Goal: Task Accomplishment & Management: Use online tool/utility

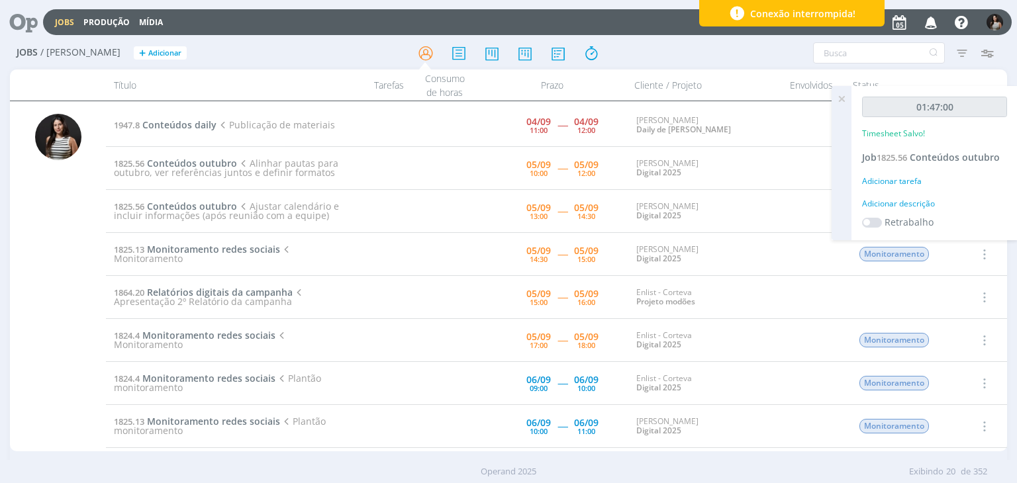
click at [840, 97] on icon at bounding box center [841, 99] width 24 height 26
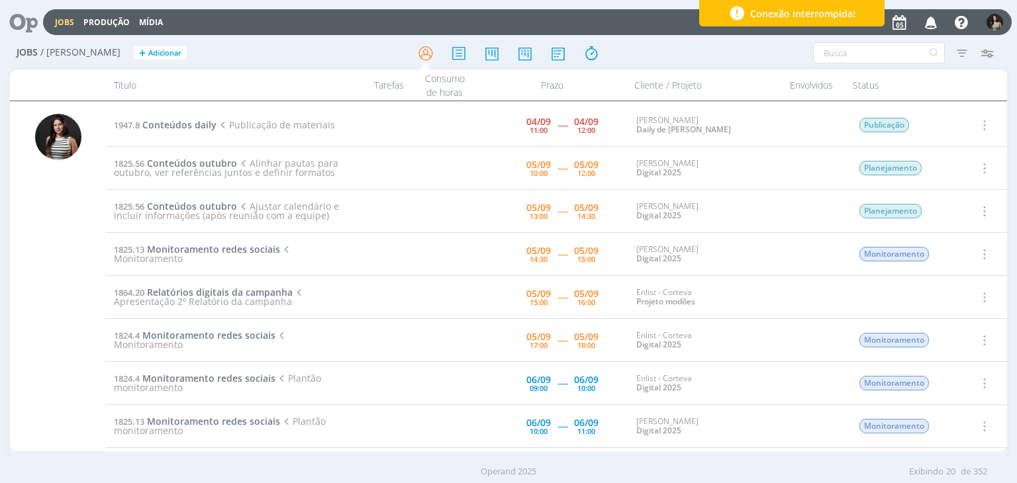
click at [979, 169] on icon "button" at bounding box center [982, 168] width 15 height 16
click at [956, 217] on link "Concluir" at bounding box center [945, 211] width 105 height 21
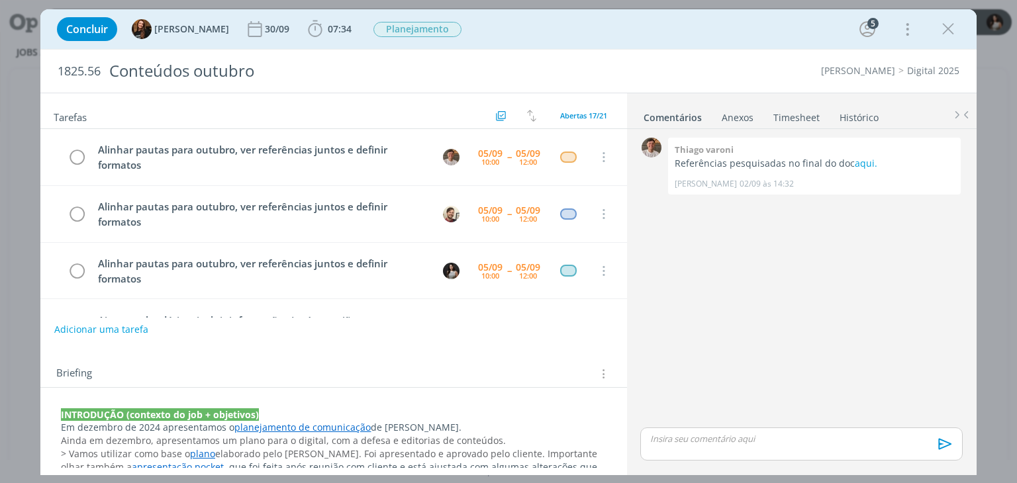
click at [800, 116] on link "Timesheet" at bounding box center [796, 114] width 48 height 19
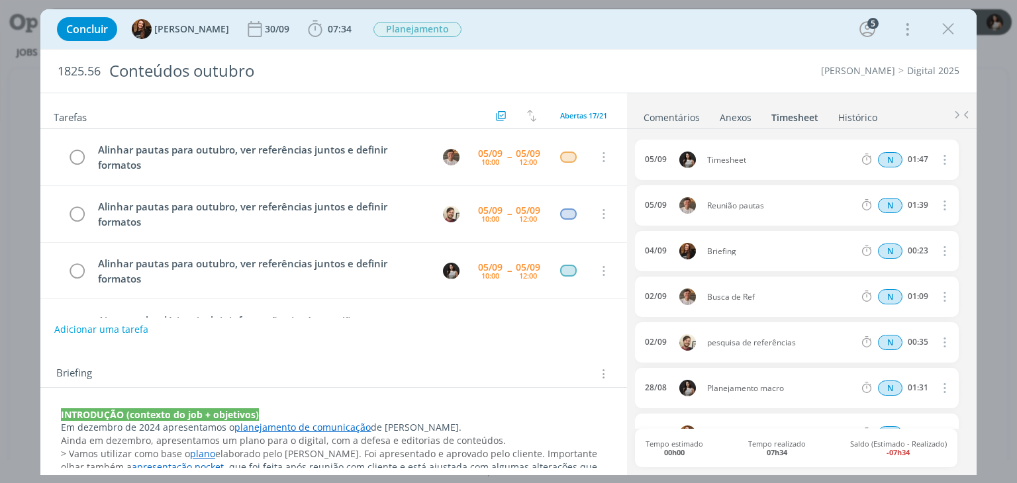
click at [936, 156] on icon "dialog" at bounding box center [943, 160] width 15 height 16
click at [880, 202] on link "Editar" at bounding box center [906, 203] width 105 height 21
drag, startPoint x: 760, startPoint y: 153, endPoint x: 680, endPoint y: 162, distance: 80.0
click at [680, 162] on div "05/09 11:47 Timesheet Selecione a tarefa N 01:47" at bounding box center [796, 160] width 323 height 40
click at [887, 103] on ul "Comentários Anexos 0 Timesheet Histórico" at bounding box center [801, 111] width 349 height 36
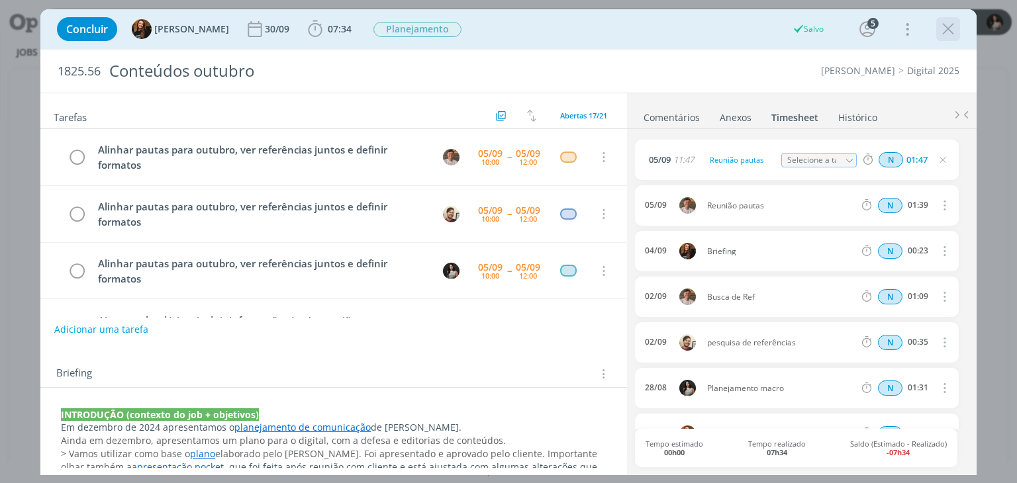
click at [956, 31] on icon "dialog" at bounding box center [948, 29] width 20 height 20
